Goal: Information Seeking & Learning: Learn about a topic

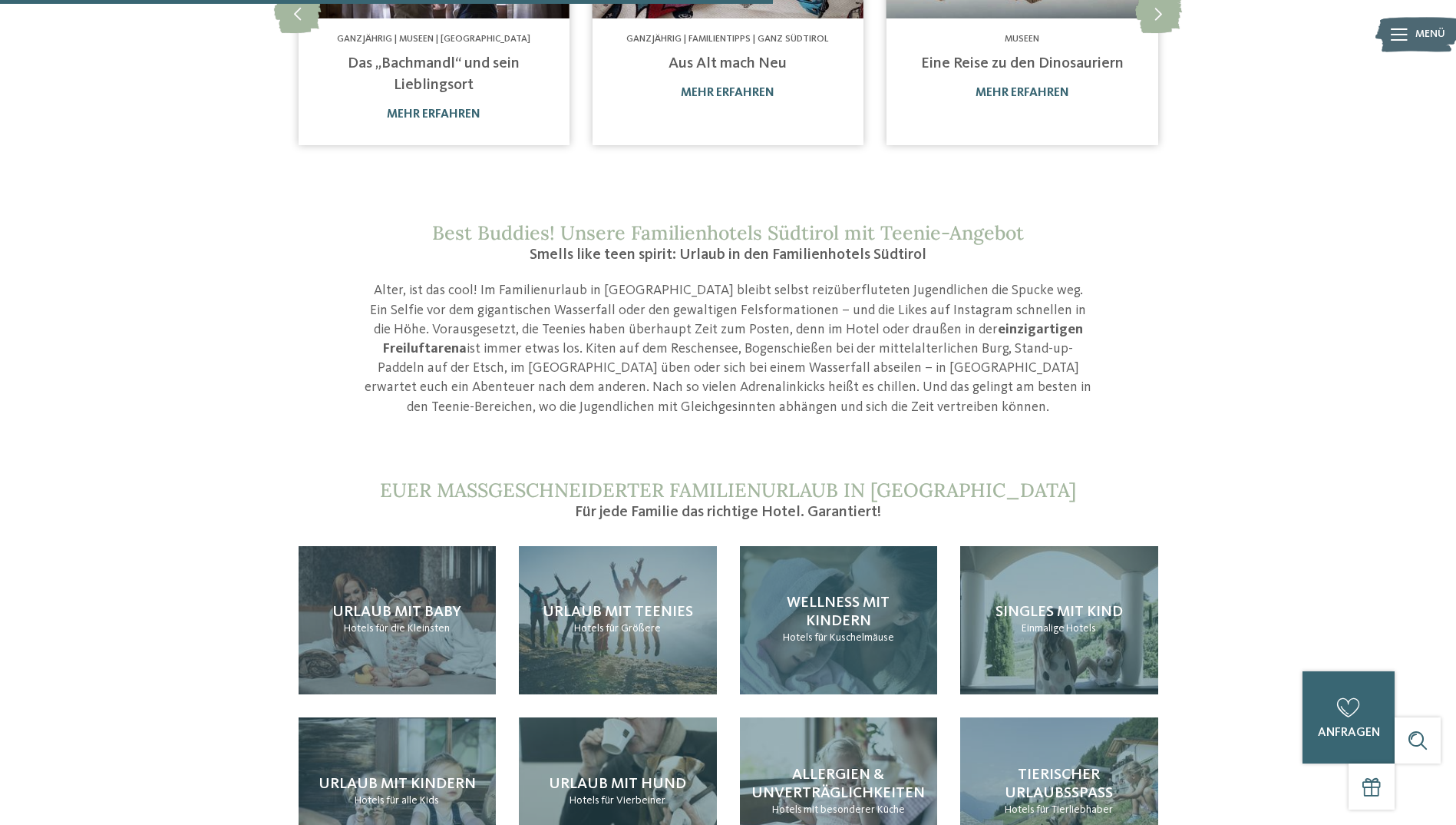
scroll to position [1229, 0]
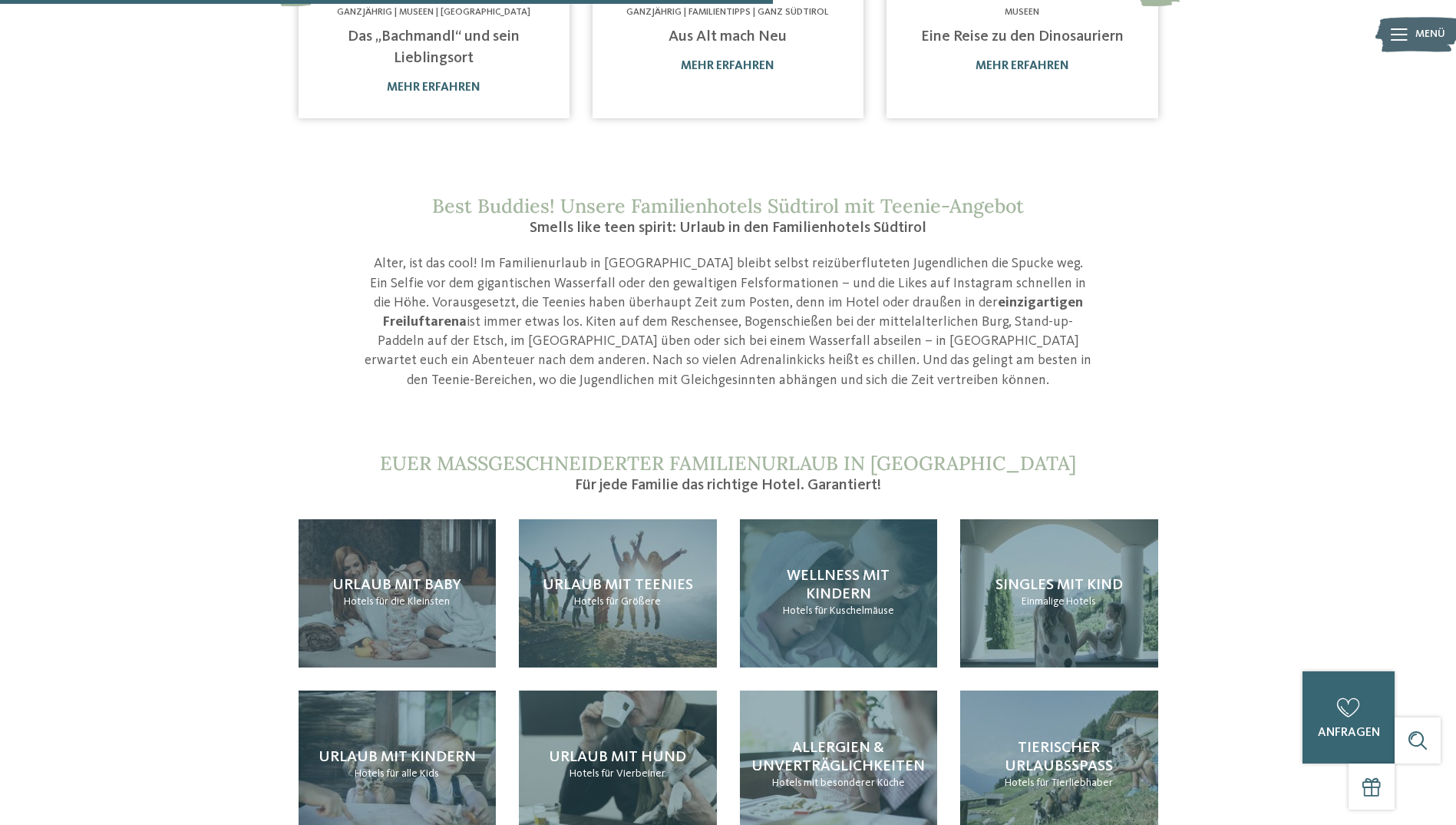
click at [805, 605] on span "Hotels" at bounding box center [798, 610] width 30 height 11
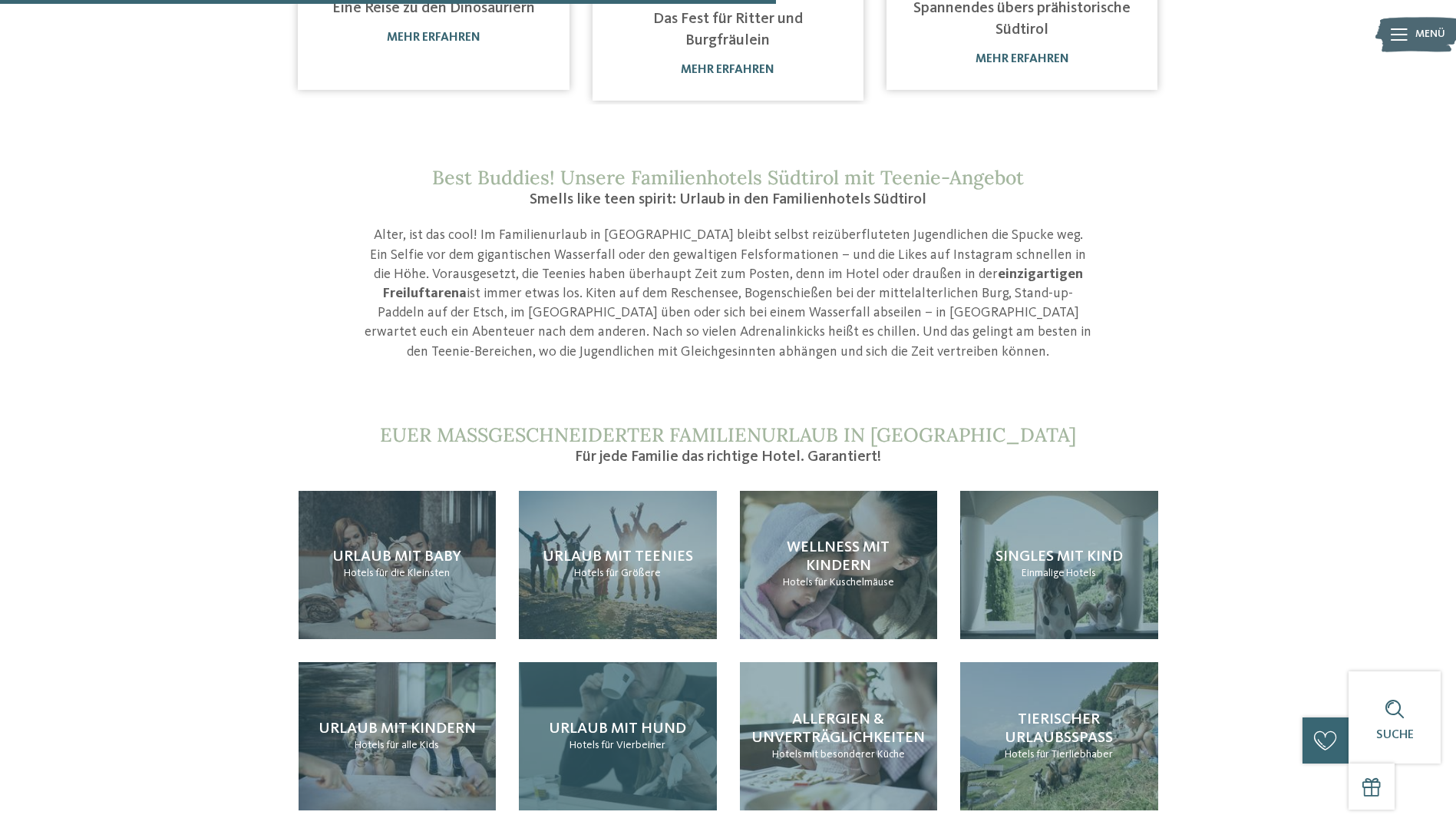
scroll to position [1306, 0]
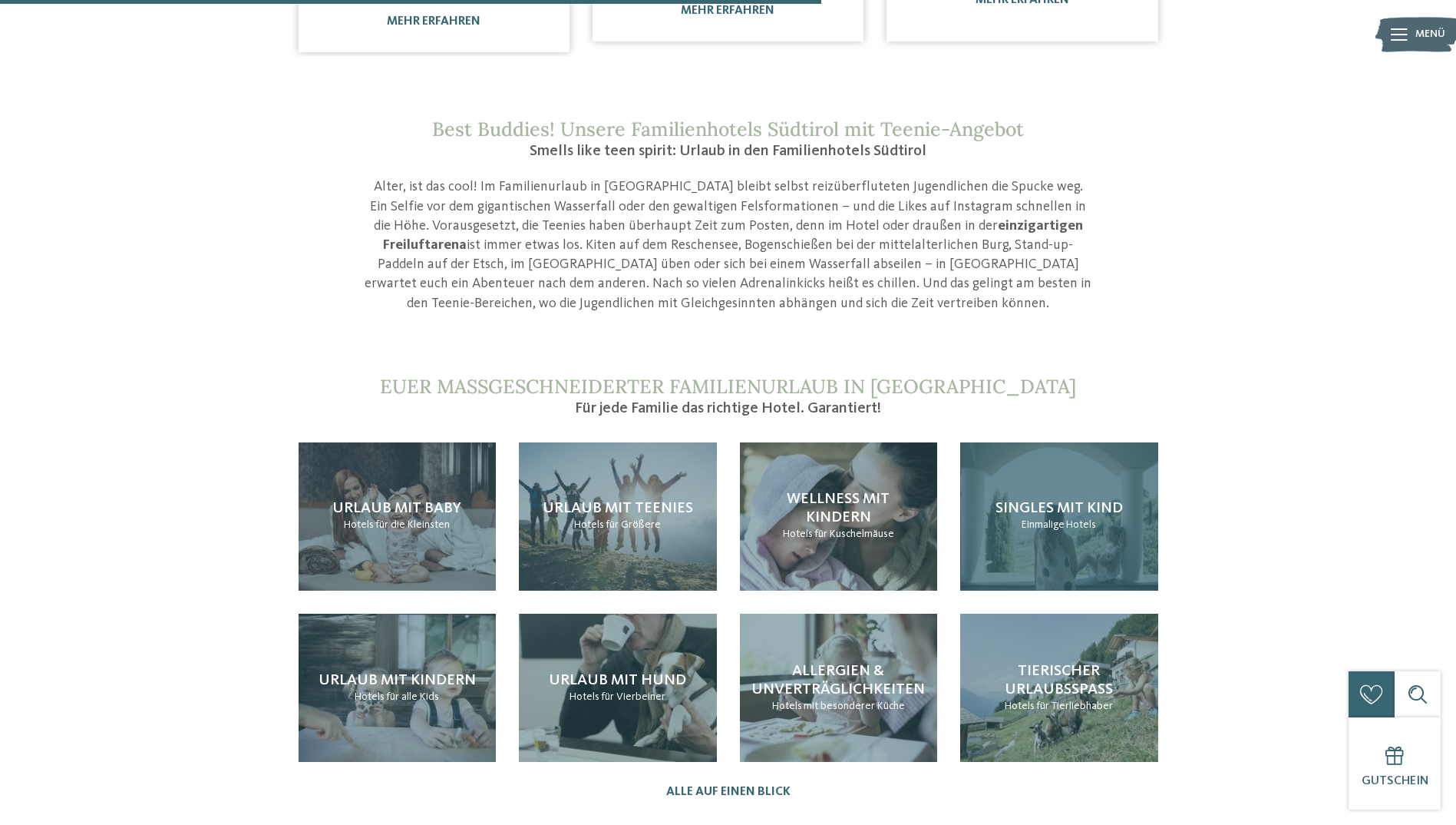
click at [1052, 518] on div "Singles mit Kind Einmalige Hotels" at bounding box center [1059, 516] width 198 height 148
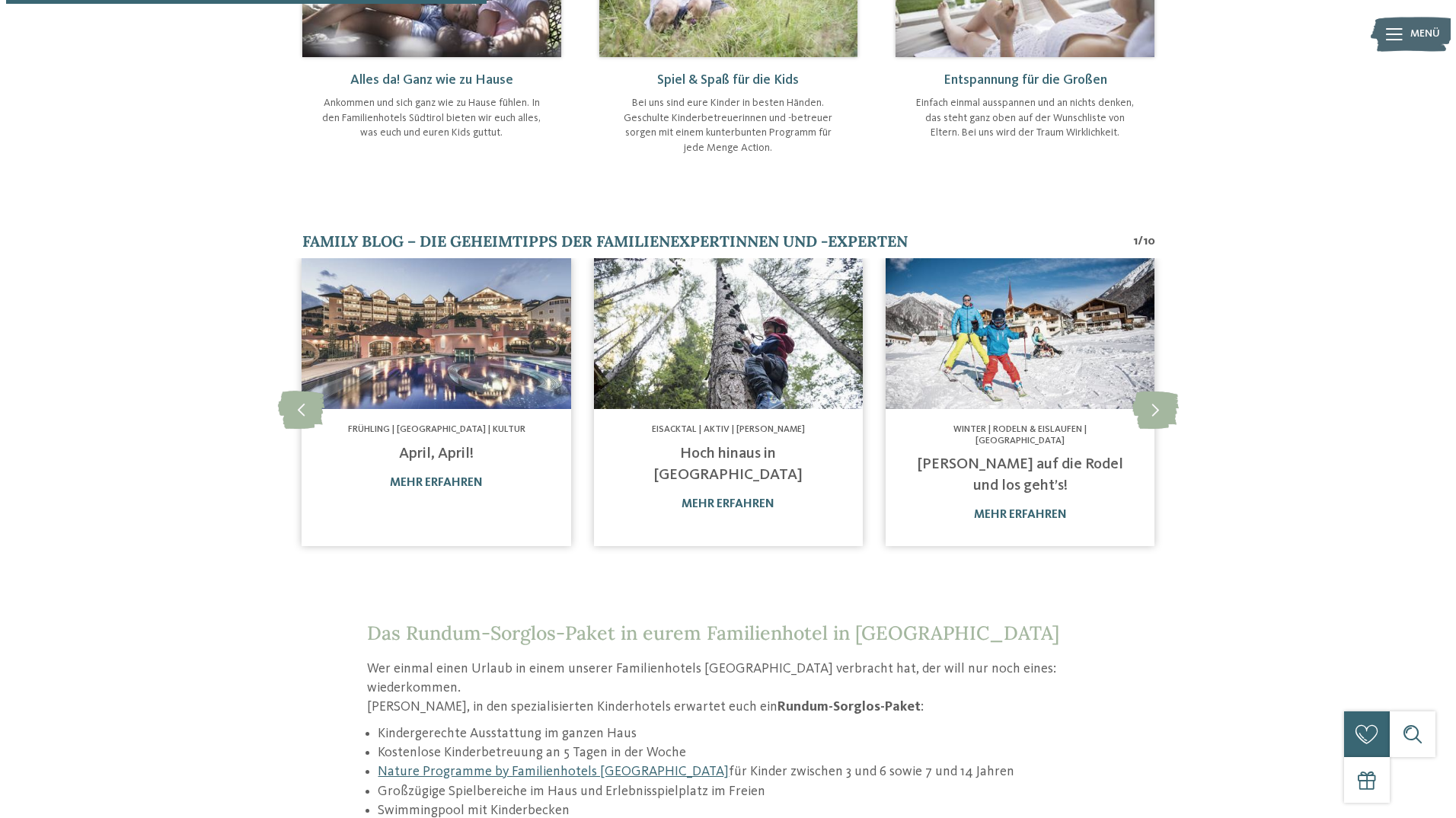
scroll to position [990, 0]
